Goal: Manage account settings

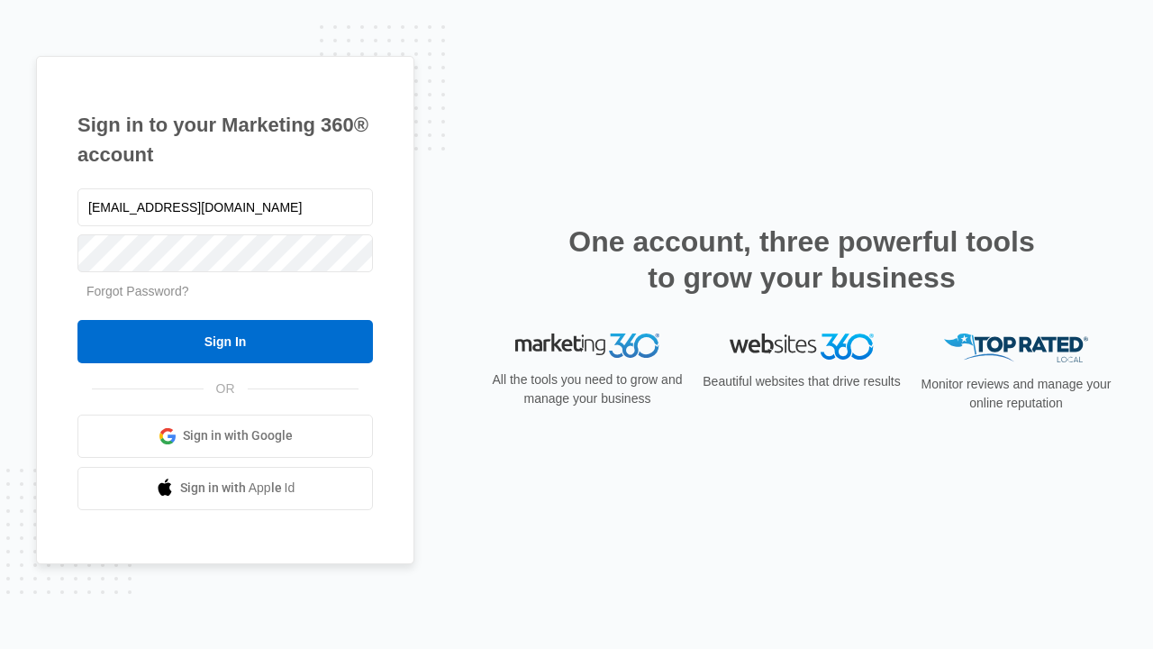
type input "[EMAIL_ADDRESS][DOMAIN_NAME]"
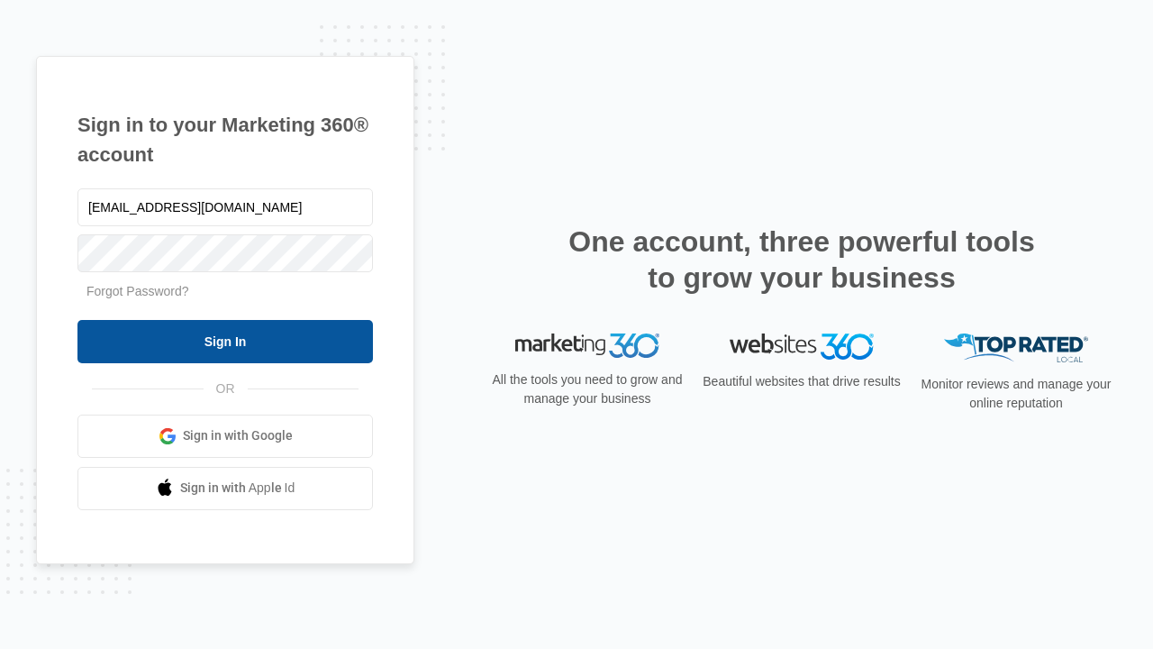
click at [225, 340] on input "Sign In" at bounding box center [224, 341] width 295 height 43
